Goal: Task Accomplishment & Management: Manage account settings

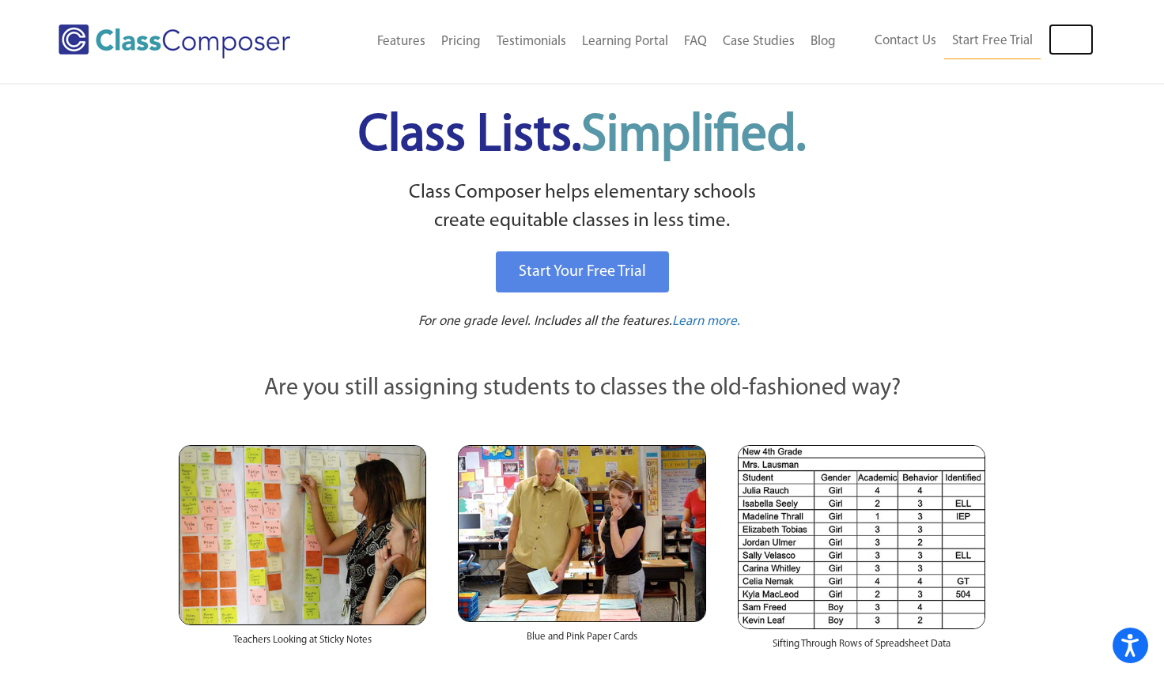
click at [1074, 40] on link "Log In" at bounding box center [1070, 40] width 45 height 32
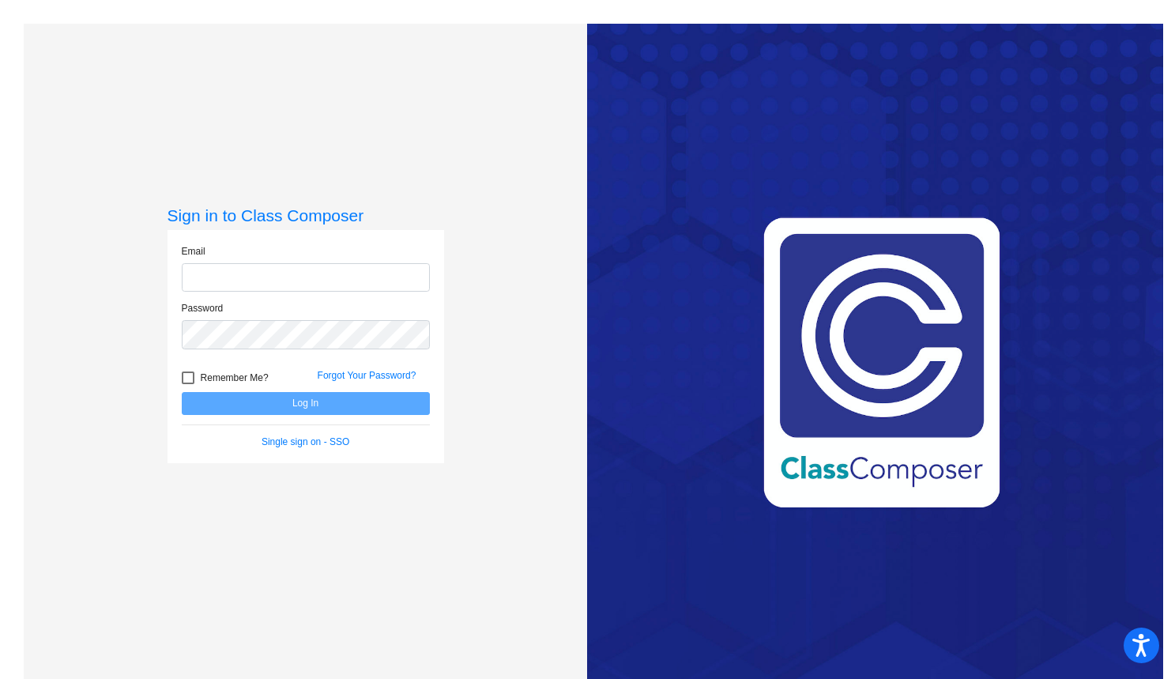
type input "[EMAIL_ADDRESS][DOMAIN_NAME]"
click at [187, 372] on div at bounding box center [188, 378] width 13 height 13
click at [187, 384] on input "Remember Me?" at bounding box center [187, 384] width 1 height 1
checkbox input "true"
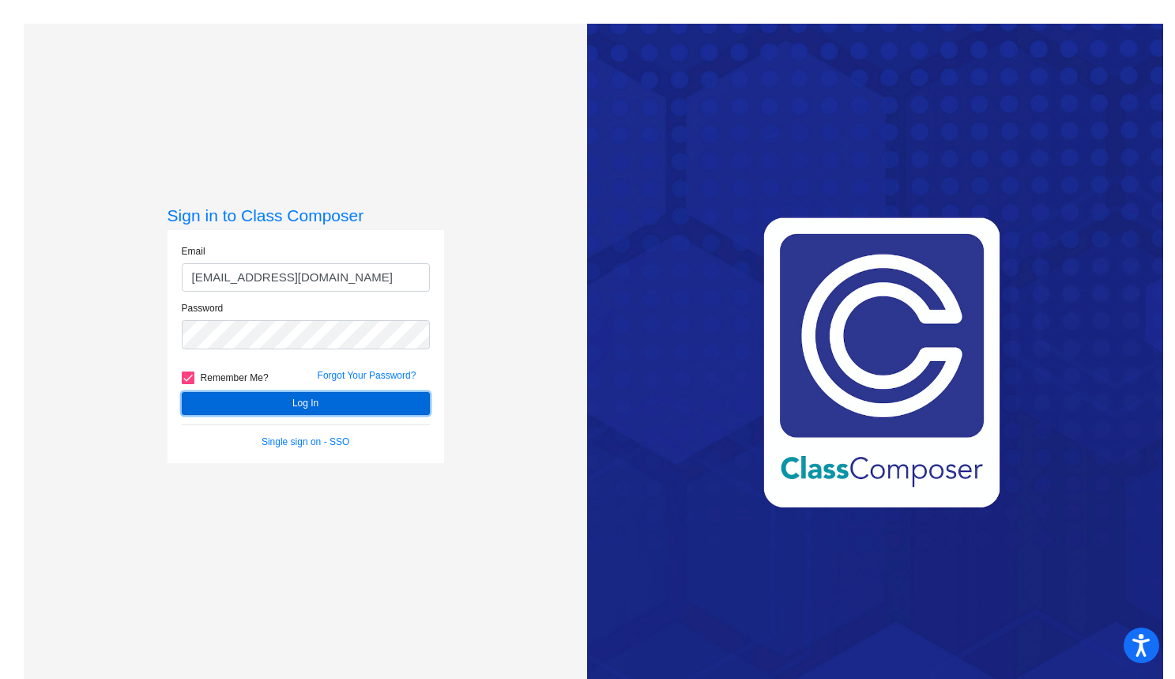
click at [326, 402] on button "Log In" at bounding box center [306, 403] width 248 height 23
